Goal: Check status: Check status

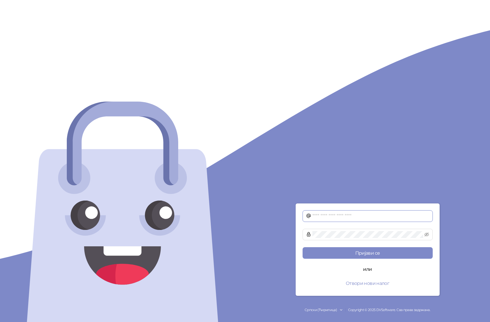
click at [322, 215] on input "text" at bounding box center [370, 216] width 117 height 7
click at [319, 215] on input "text" at bounding box center [370, 216] width 117 height 7
paste input "**********"
type input "**********"
click at [303, 247] on button "Пријави се" at bounding box center [368, 253] width 130 height 12
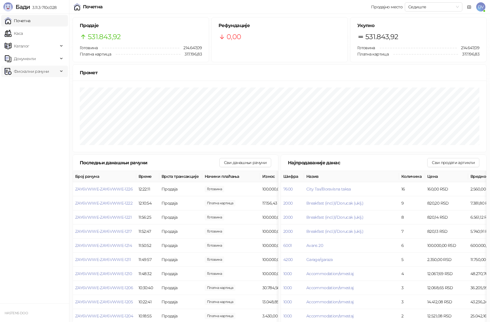
click at [34, 70] on span "Фискални рачуни" at bounding box center [31, 72] width 35 height 12
click at [35, 81] on link "Издати рачуни" at bounding box center [26, 84] width 39 height 12
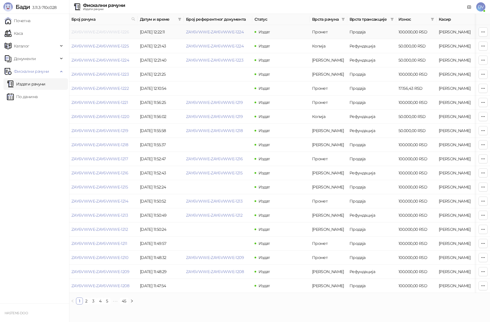
click at [107, 30] on link "ZAY6VWWE-ZAY6VWWE-1226" at bounding box center [100, 31] width 58 height 5
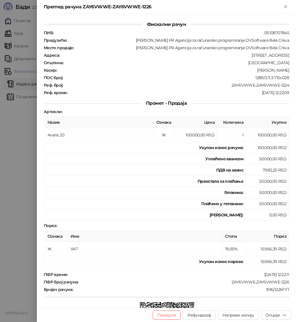
click at [27, 208] on div at bounding box center [148, 161] width 296 height 322
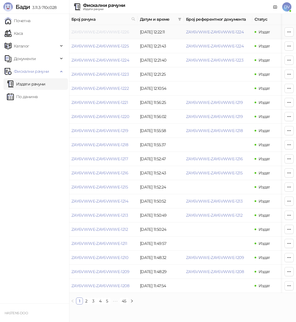
click at [102, 29] on link "ZAY6VWWE-ZAY6VWWE-1226" at bounding box center [100, 31] width 58 height 5
click at [111, 44] on link "ZAY6VWWE-ZAY6VWWE-1225" at bounding box center [99, 45] width 57 height 5
click at [109, 58] on link "ZAY6VWWE-ZAY6VWWE-1224" at bounding box center [100, 60] width 58 height 5
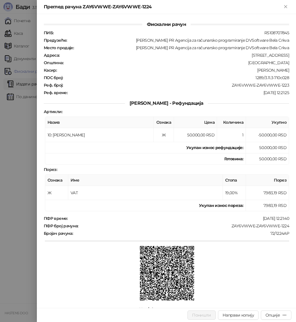
click at [7, 140] on div at bounding box center [148, 161] width 296 height 322
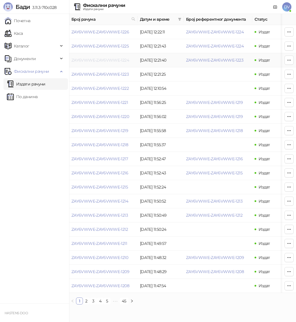
click at [107, 58] on link "ZAY6VWWE-ZAY6VWWE-1224" at bounding box center [100, 60] width 58 height 5
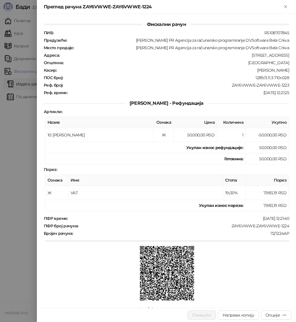
click at [13, 126] on div at bounding box center [148, 161] width 296 height 322
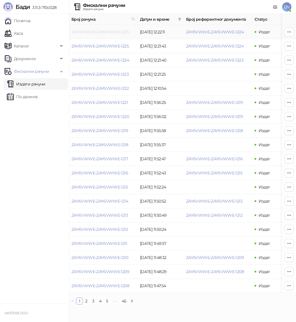
click at [107, 32] on link "ZAY6VWWE-ZAY6VWWE-1226" at bounding box center [100, 31] width 58 height 5
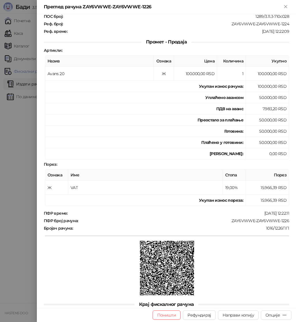
scroll to position [71, 0]
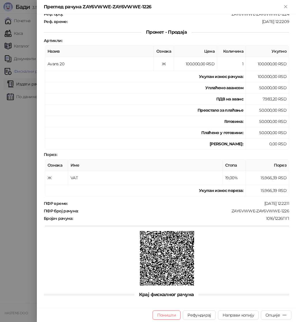
click at [21, 142] on div at bounding box center [148, 161] width 296 height 322
